Goal: Obtain resource: Obtain resource

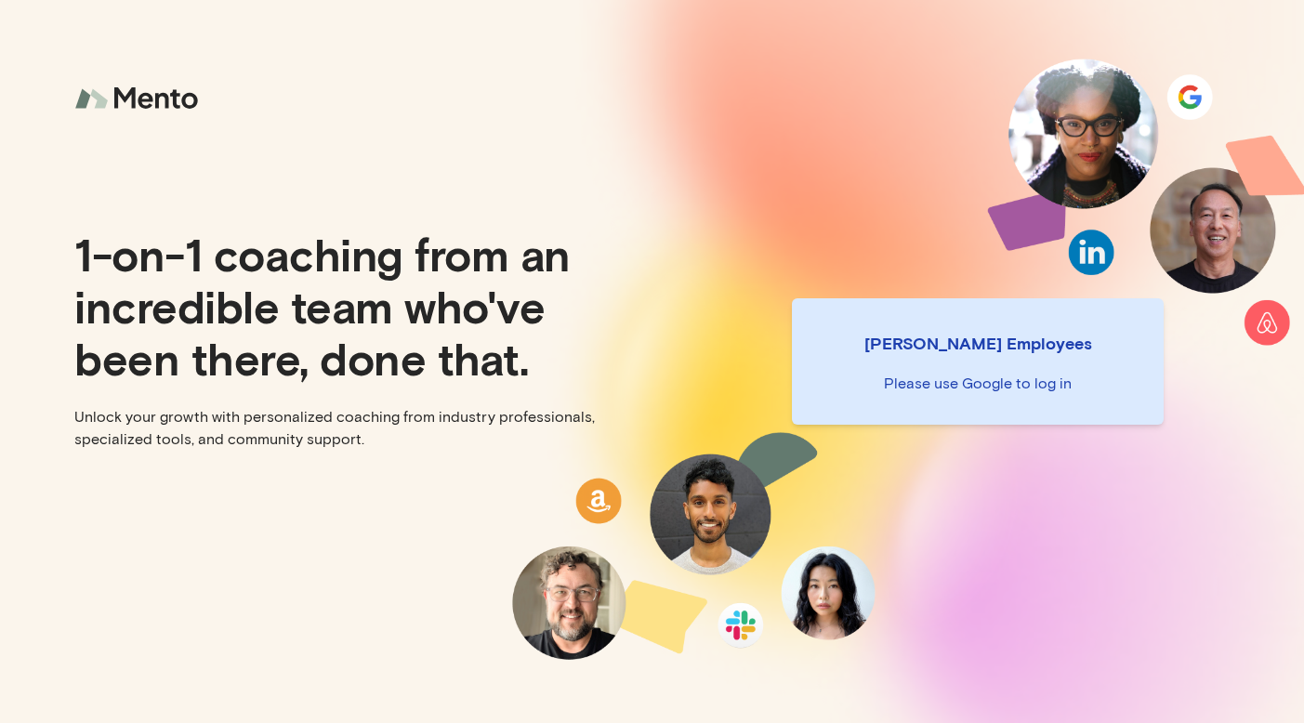
click at [1002, 380] on p "Please use Google to log in" at bounding box center [978, 384] width 342 height 22
click at [986, 375] on p "Please use Google to log in" at bounding box center [978, 384] width 342 height 22
click at [981, 385] on p "Please use Google to log in" at bounding box center [978, 384] width 342 height 22
click at [1008, 273] on div "Mento Employees Please use Google to log in" at bounding box center [978, 361] width 652 height 723
drag, startPoint x: 477, startPoint y: 101, endPoint x: 87, endPoint y: 82, distance: 389.9
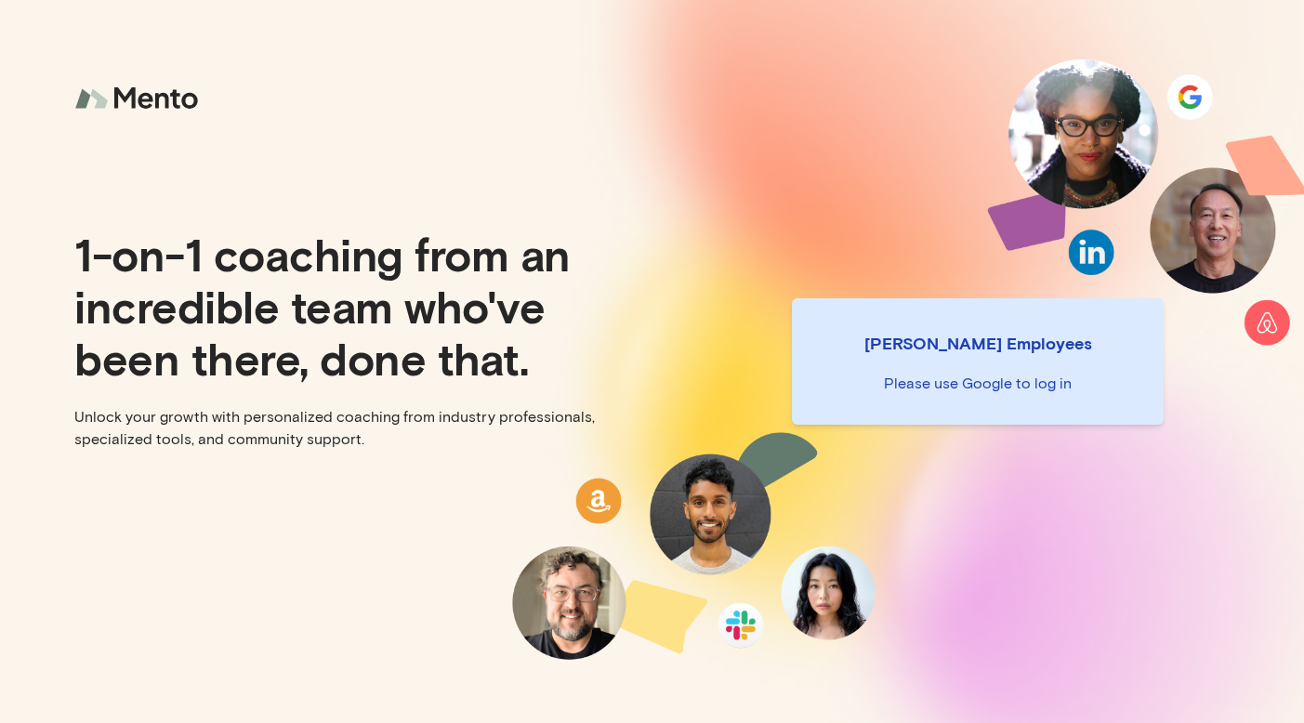
click at [470, 102] on div "1-on-1 coaching from an incredible team who've been there, done that. Unlock yo…" at bounding box center [326, 361] width 652 height 723
click at [135, 100] on img at bounding box center [139, 98] width 130 height 49
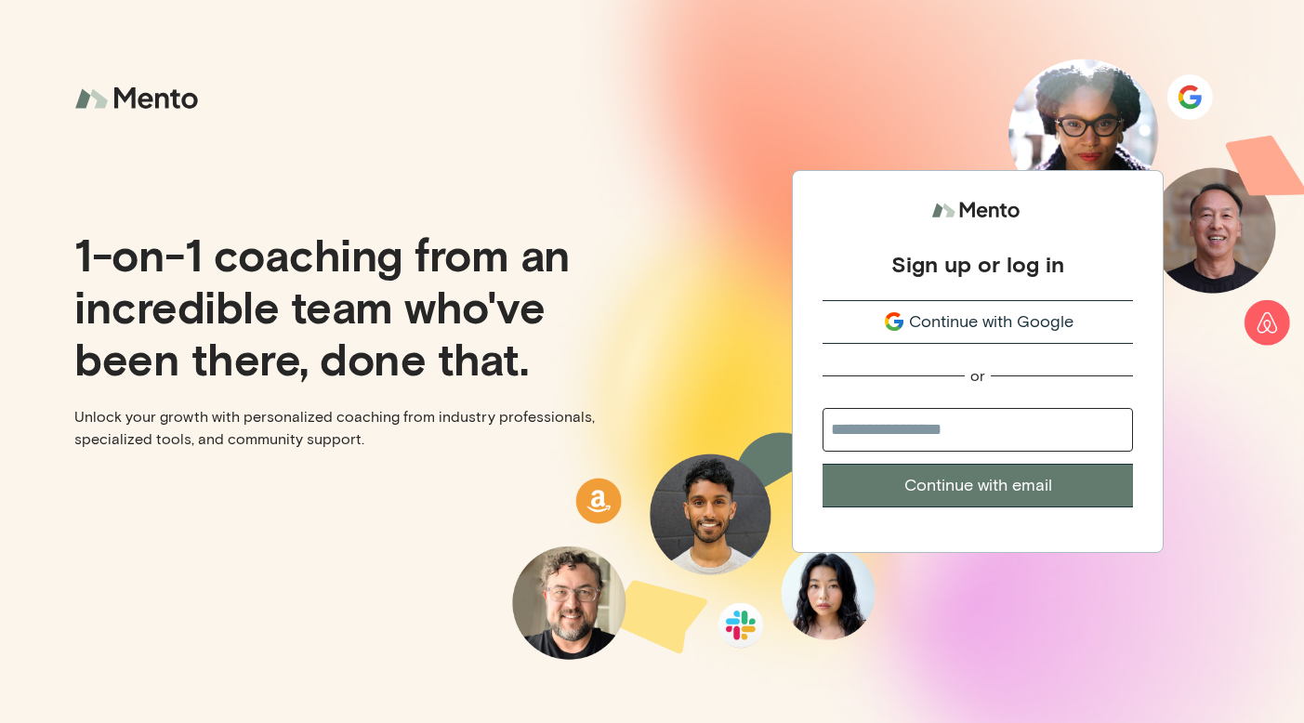
click at [930, 321] on span "Continue with Google" at bounding box center [991, 321] width 164 height 25
click at [908, 322] on div "Continue with Google" at bounding box center [977, 321] width 310 height 25
click at [908, 323] on div "Continue with Google" at bounding box center [977, 321] width 310 height 25
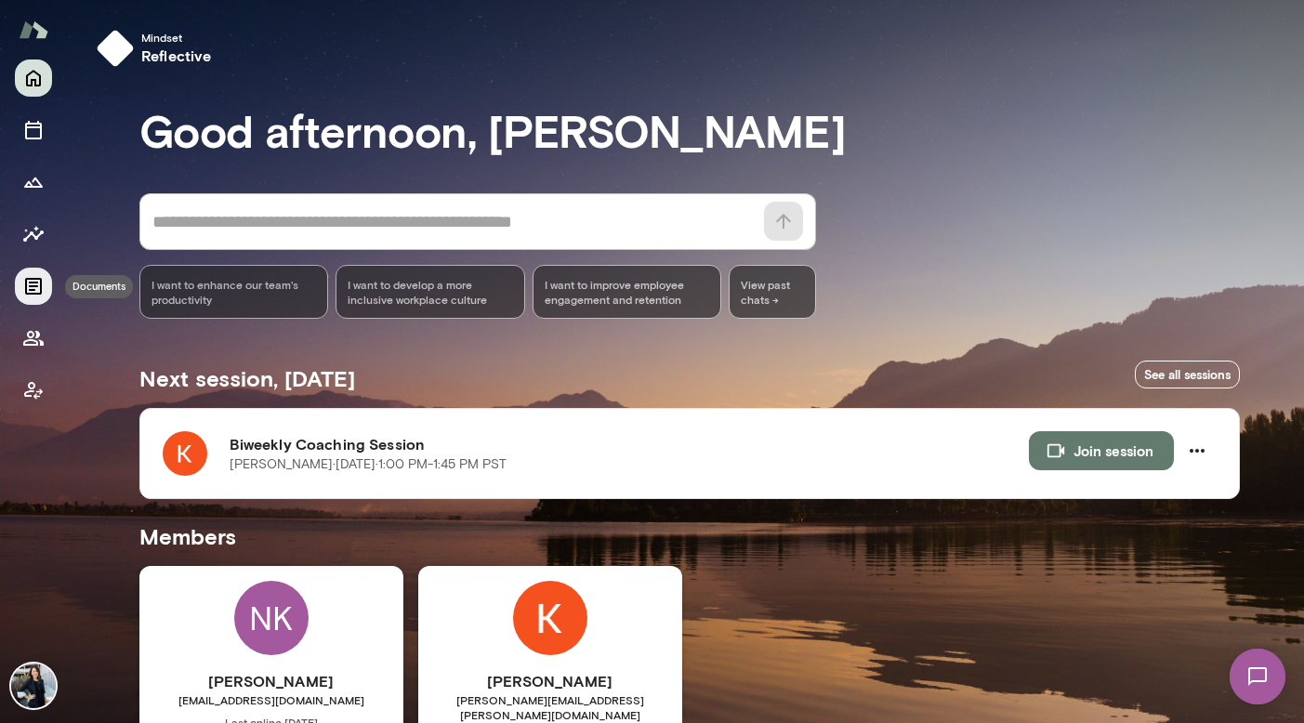
click at [37, 283] on icon "Documents" at bounding box center [33, 286] width 17 height 17
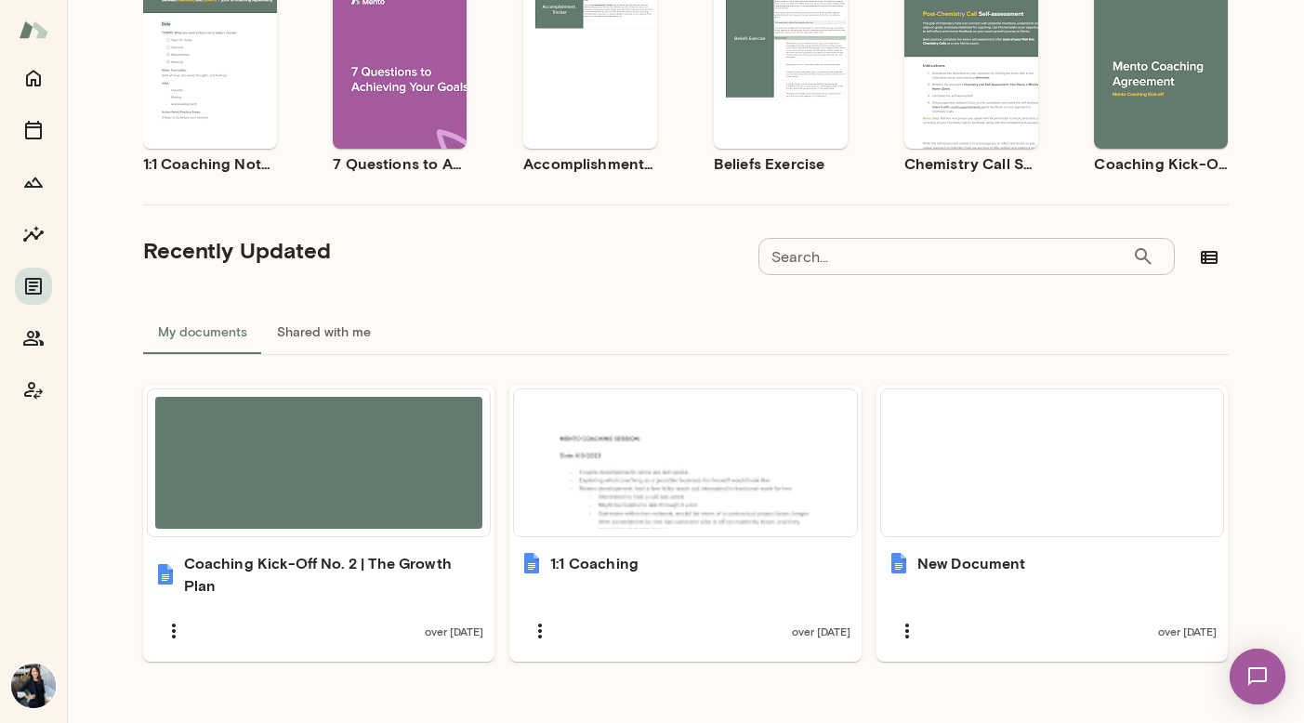
scroll to position [234, 0]
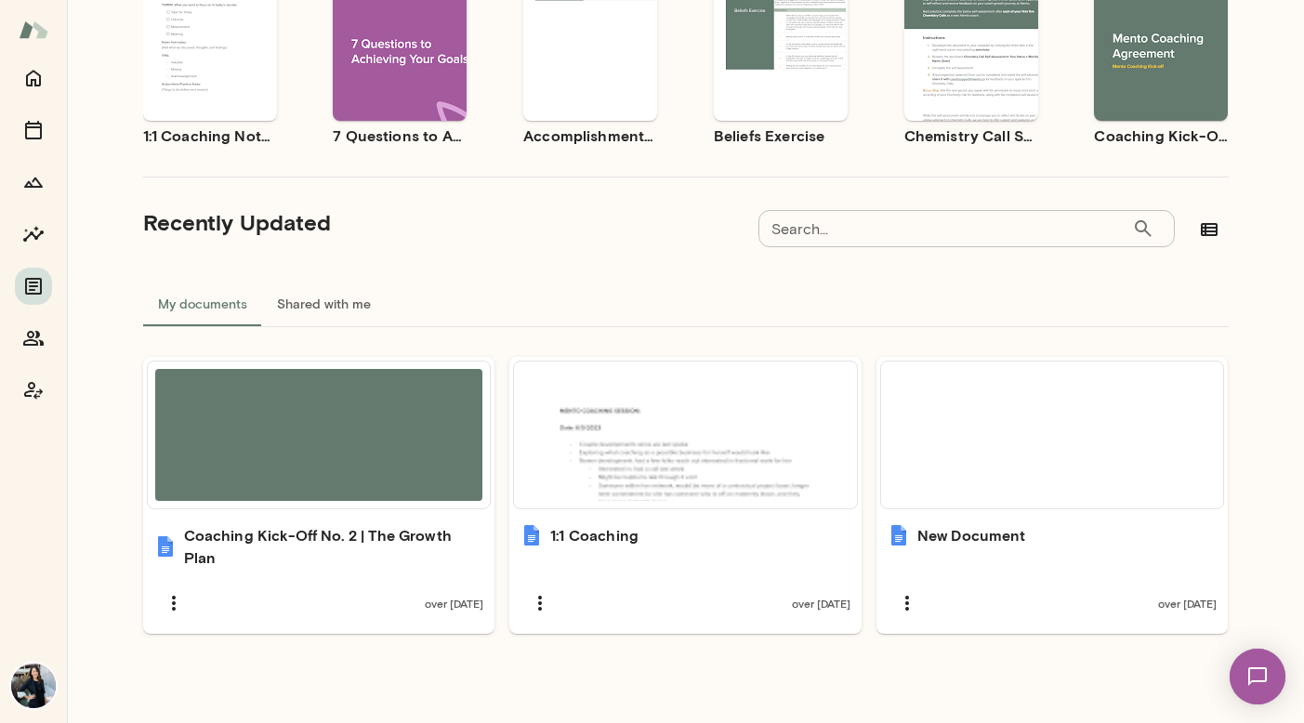
click at [358, 297] on button "Shared with me" at bounding box center [324, 304] width 124 height 45
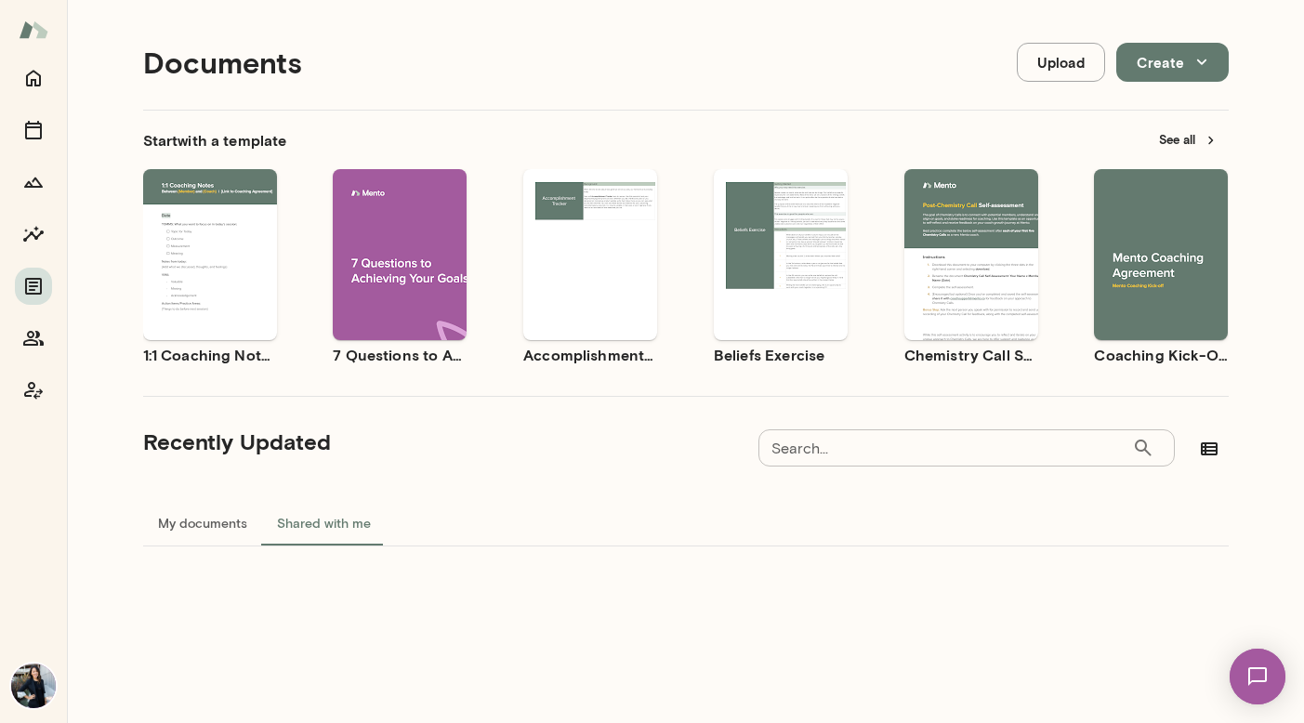
scroll to position [15, 0]
click at [199, 532] on button "My documents" at bounding box center [202, 523] width 119 height 45
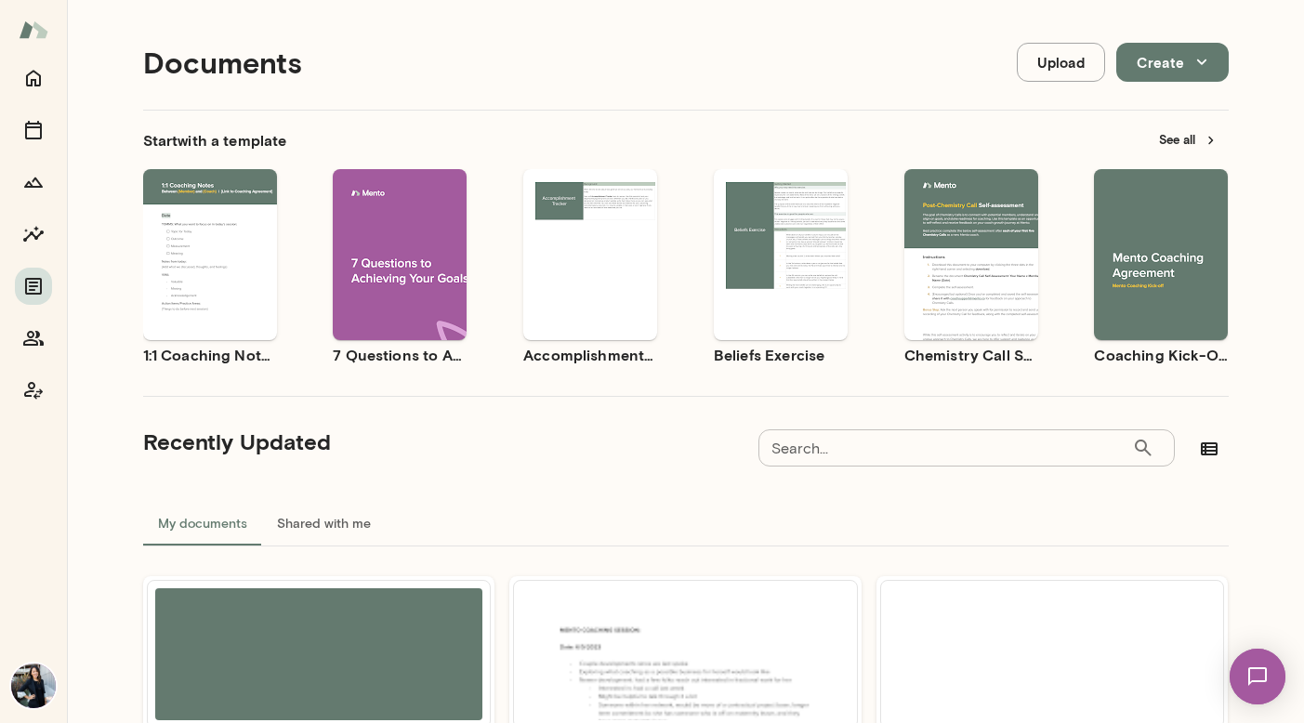
click at [1174, 133] on button "See all" at bounding box center [1188, 139] width 81 height 29
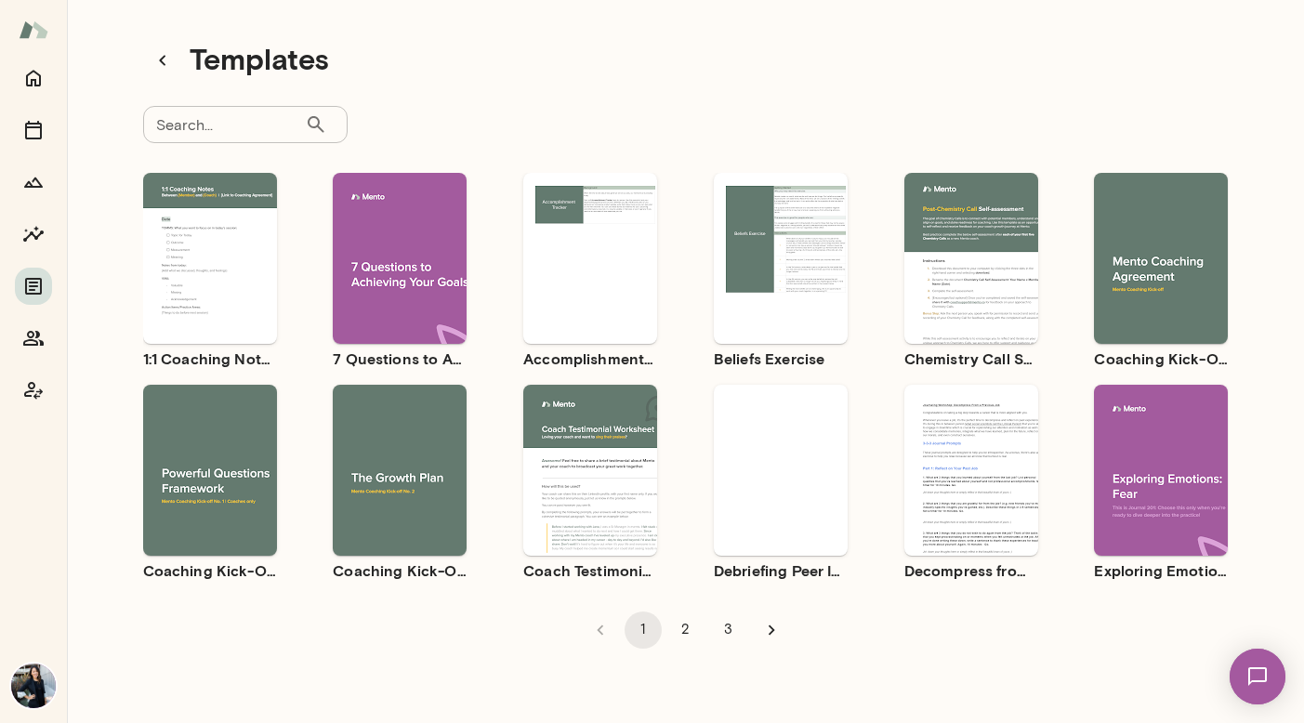
click at [411, 322] on div "Use template Preview" at bounding box center [400, 258] width 134 height 171
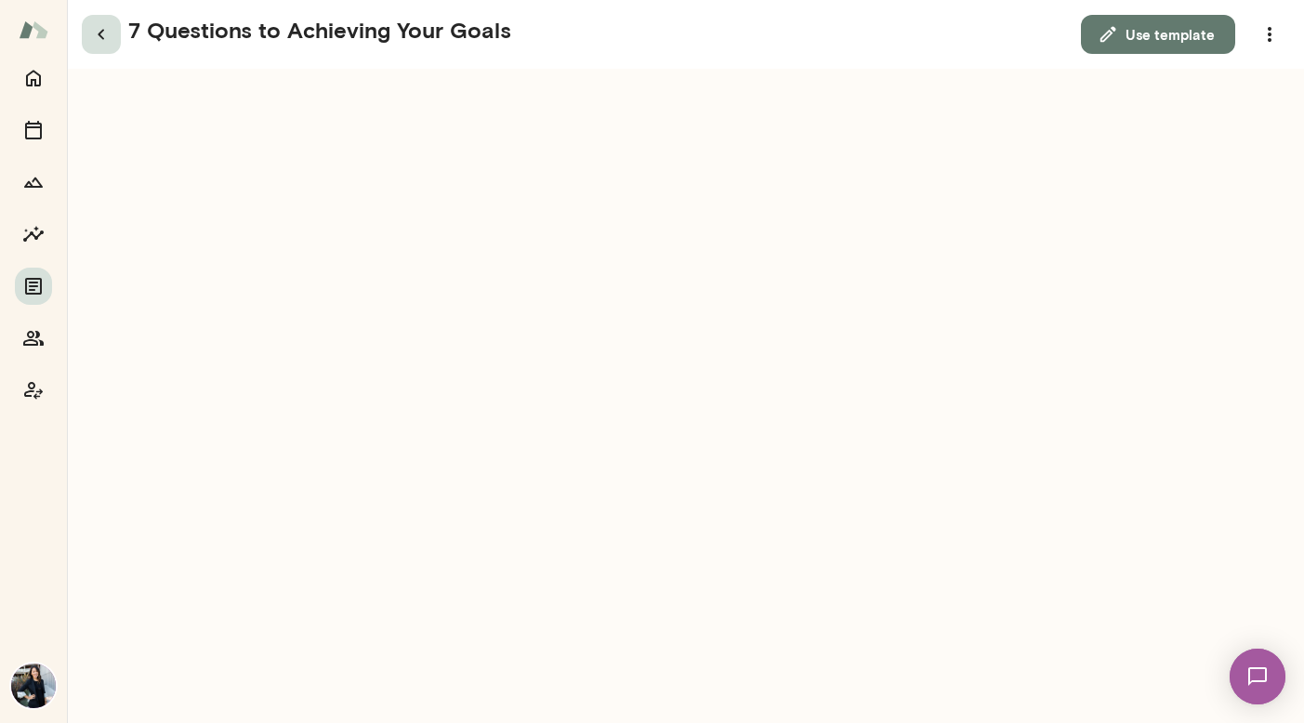
click at [102, 36] on icon "button" at bounding box center [101, 34] width 22 height 22
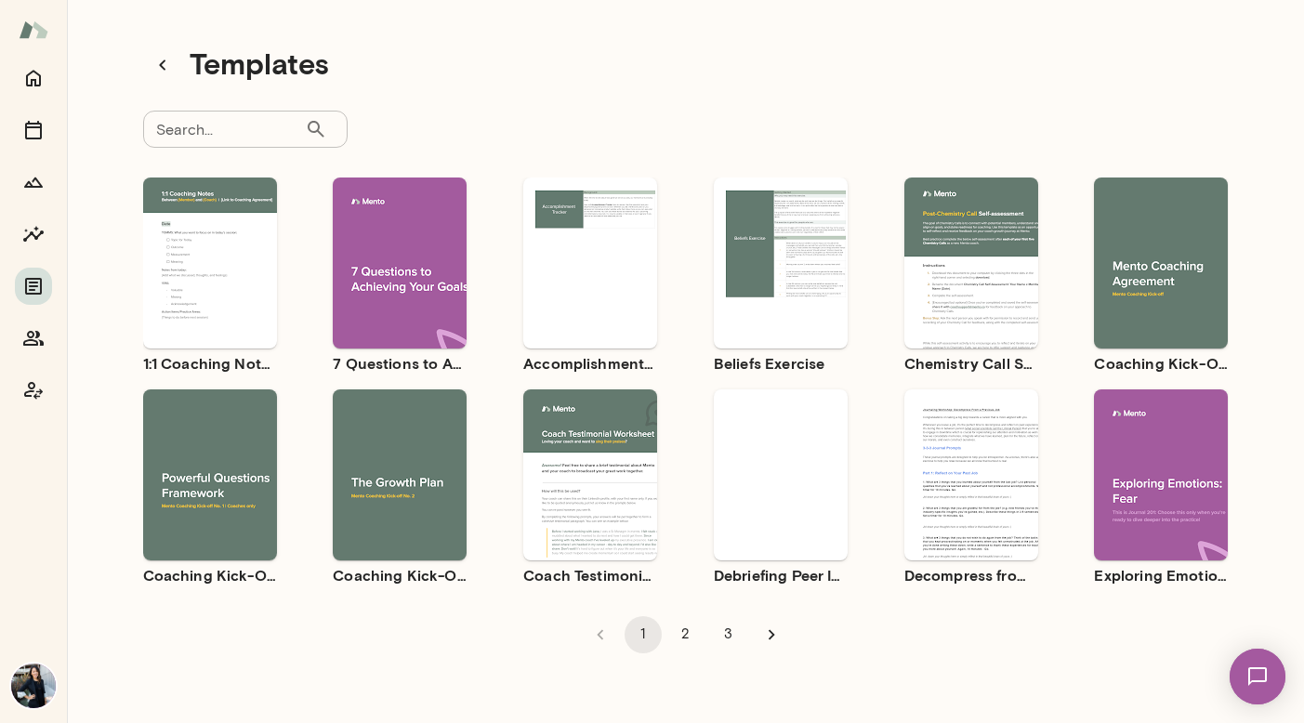
scroll to position [13, 0]
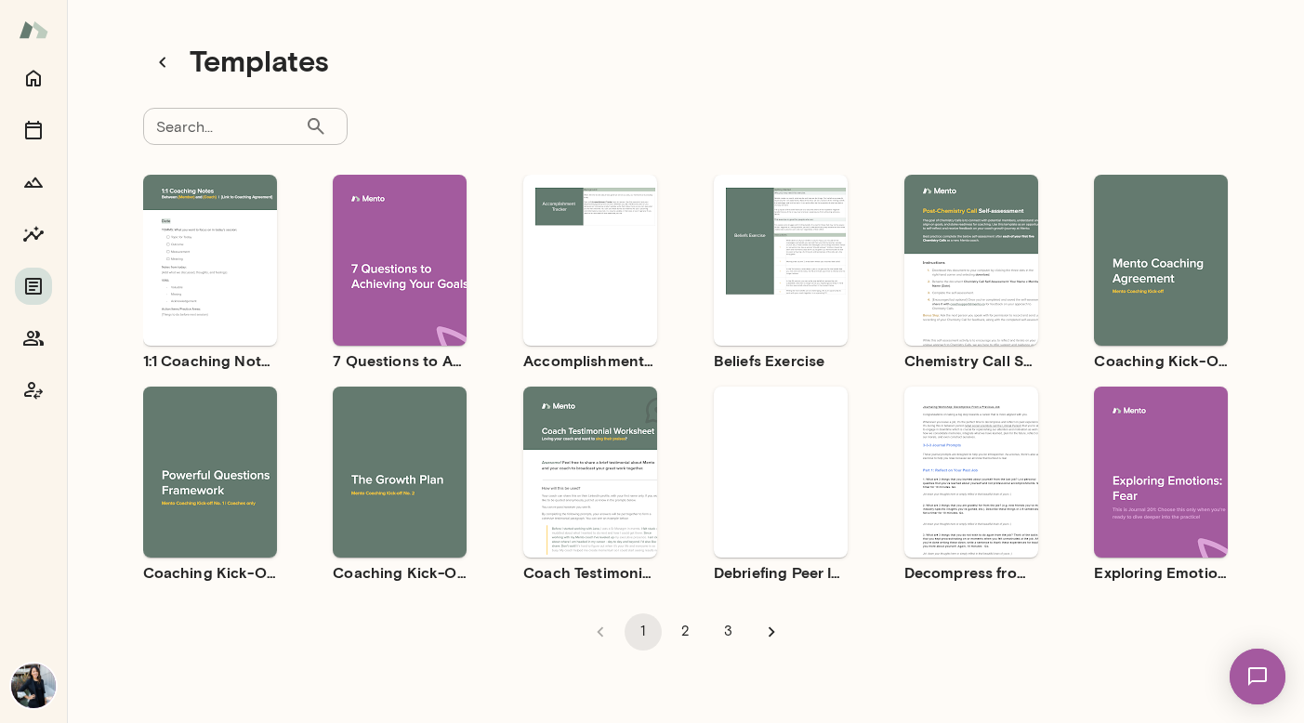
click at [220, 420] on div "Use template Preview" at bounding box center [210, 472] width 134 height 171
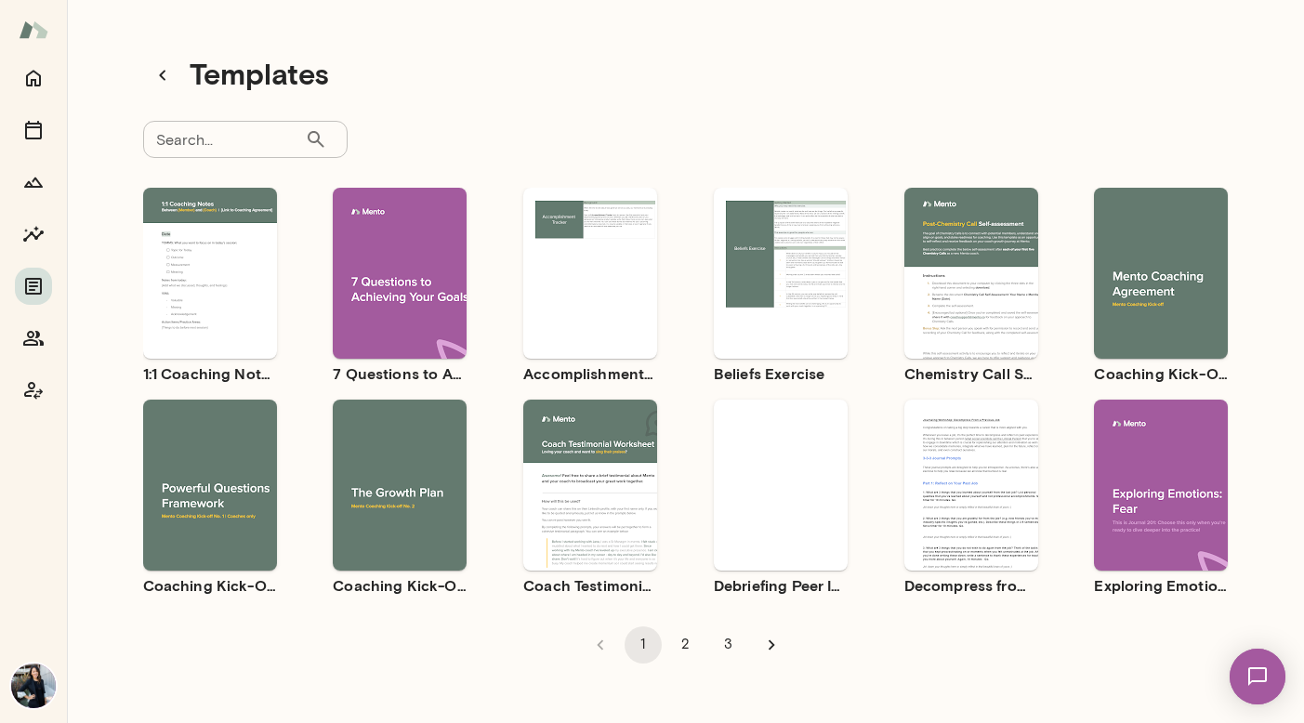
click at [402, 546] on div "Use template Preview" at bounding box center [400, 485] width 134 height 171
